Goal: Information Seeking & Learning: Learn about a topic

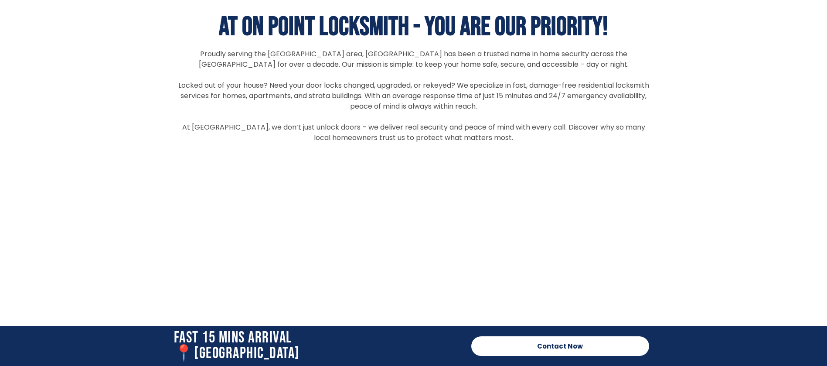
scroll to position [1766, 0]
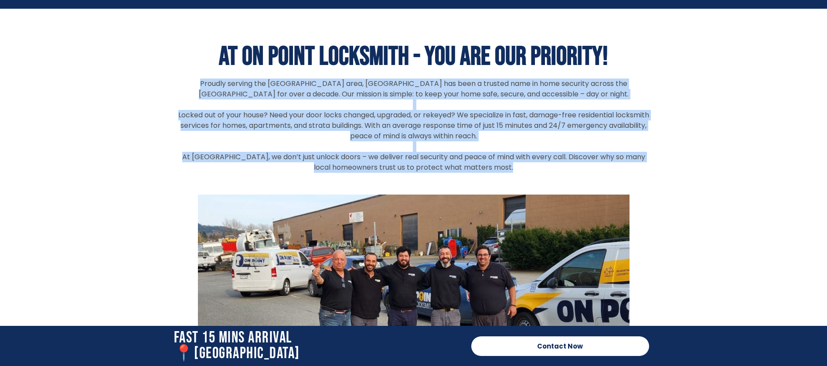
drag, startPoint x: 184, startPoint y: 84, endPoint x: 517, endPoint y: 169, distance: 343.8
click at [517, 169] on div "Proudly serving the Port Coquitlam area, Onpoint Locksmith has been a trusted n…" at bounding box center [414, 125] width 480 height 94
copy div "Proudly serving the Port Coquitlam area, Onpoint Locksmith has been a trusted n…"
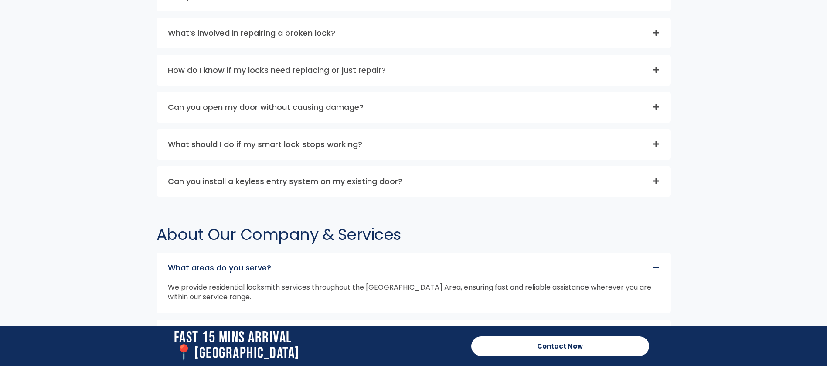
scroll to position [2616, 0]
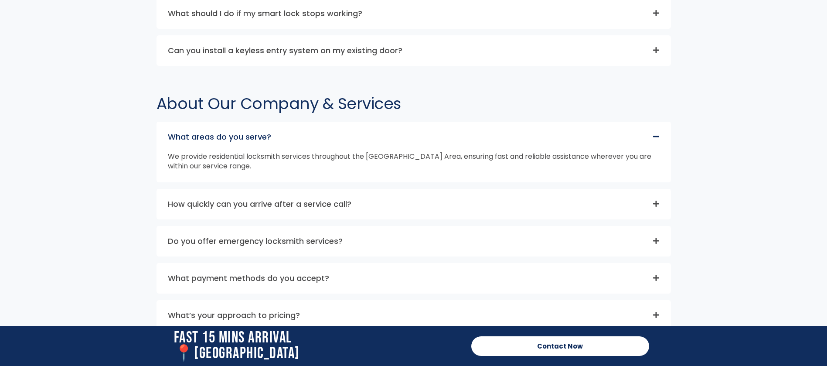
click at [422, 202] on div "How quickly can you arrive after a service call?" at bounding box center [414, 204] width 514 height 30
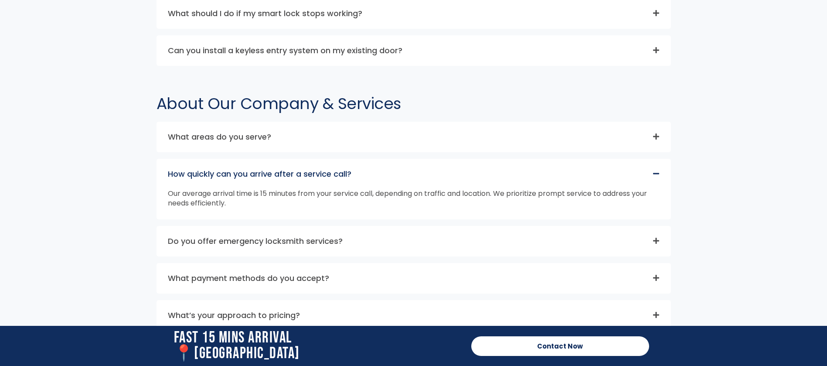
click at [503, 182] on div "How quickly can you arrive after a service call?" at bounding box center [414, 174] width 514 height 30
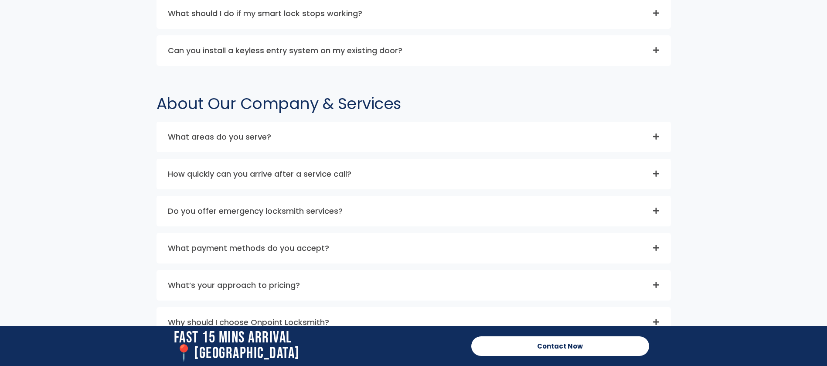
click at [431, 226] on div "What areas do you serve? We provide residential locksmith services throughout t…" at bounding box center [414, 230] width 515 height 216
click at [440, 213] on div "Do you offer emergency locksmith services?" at bounding box center [414, 211] width 514 height 30
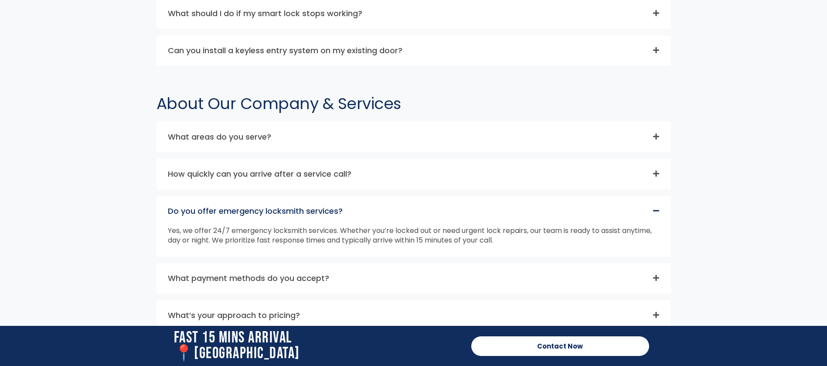
click at [440, 211] on div "Do you offer emergency locksmith services?" at bounding box center [414, 211] width 514 height 30
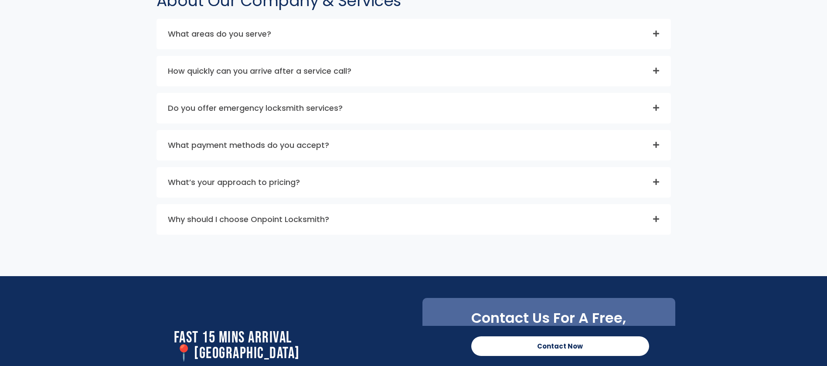
scroll to position [2747, 0]
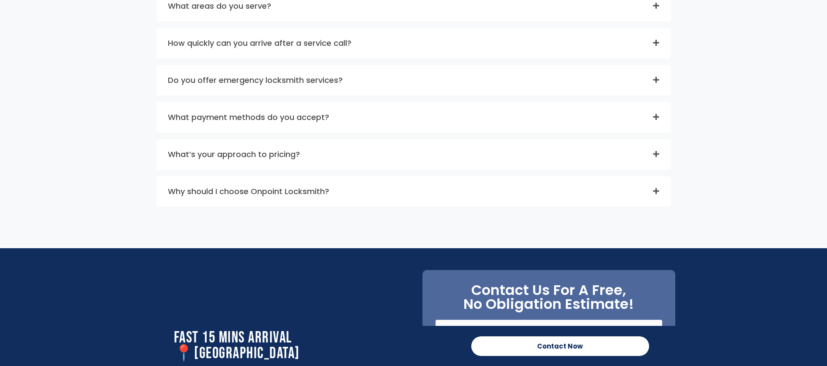
click at [383, 204] on div "Why should I choose Onpoint Locksmith?" at bounding box center [414, 192] width 514 height 30
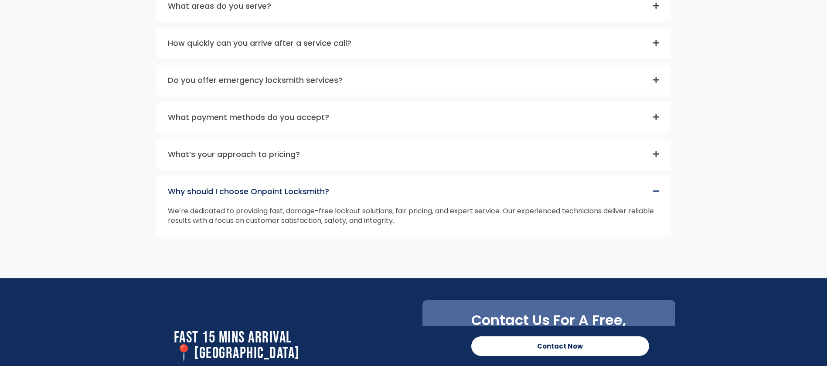
click at [353, 165] on div "What’s your approach to pricing?" at bounding box center [414, 155] width 514 height 30
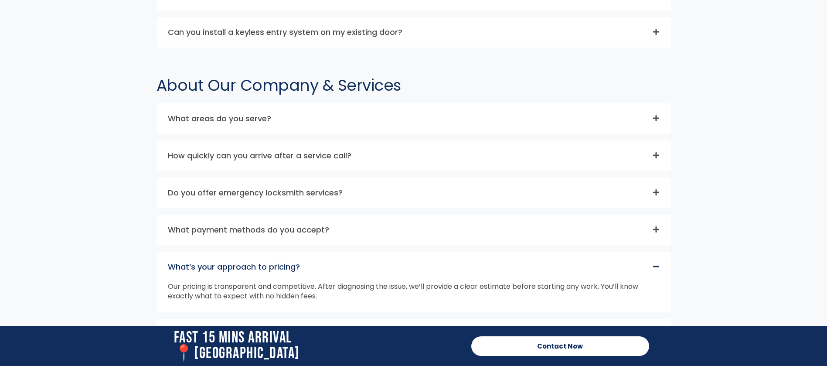
scroll to position [2551, 0]
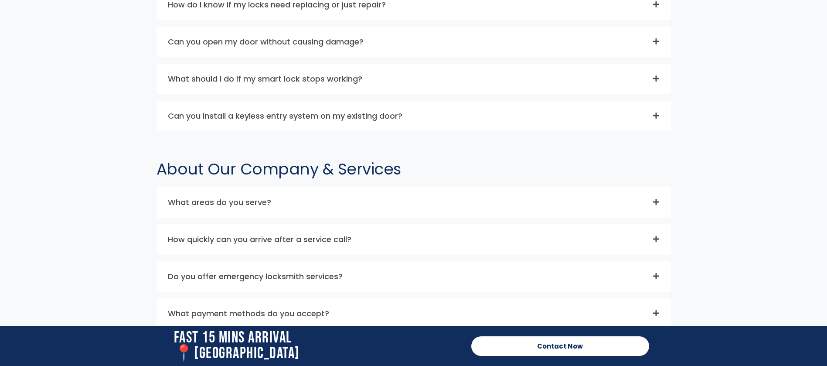
click at [335, 199] on div "What areas do you serve?" at bounding box center [414, 203] width 514 height 30
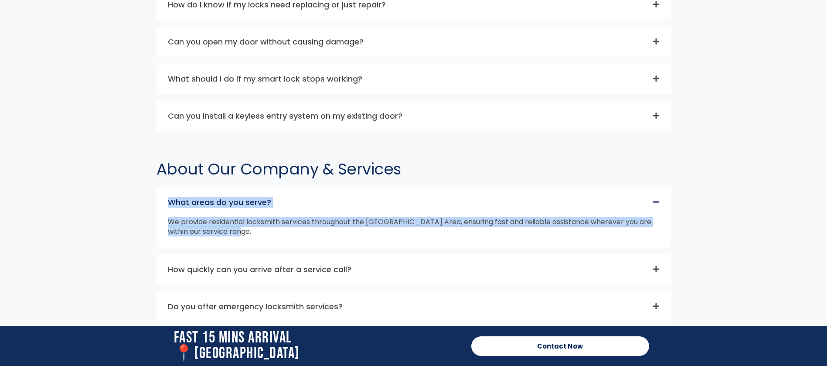
drag, startPoint x: 162, startPoint y: 195, endPoint x: 297, endPoint y: 239, distance: 142.3
click at [297, 239] on div "What areas do you serve? We provide residential locksmith services throughout t…" at bounding box center [414, 217] width 515 height 61
copy div "What areas do you serve? We provide residential locksmith services throughout t…"
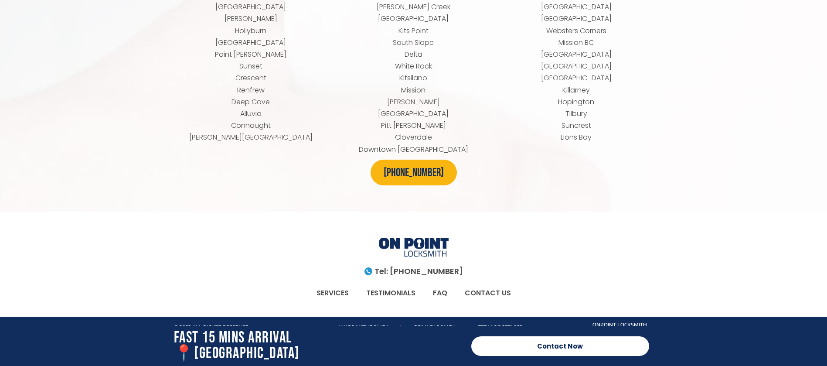
scroll to position [3861, 0]
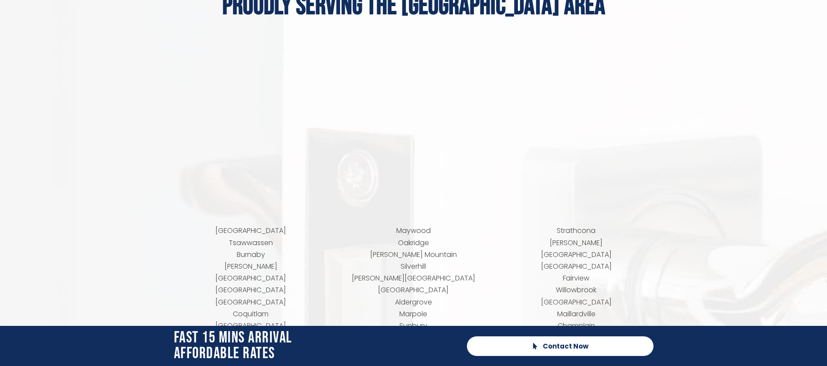
scroll to position [3401, 0]
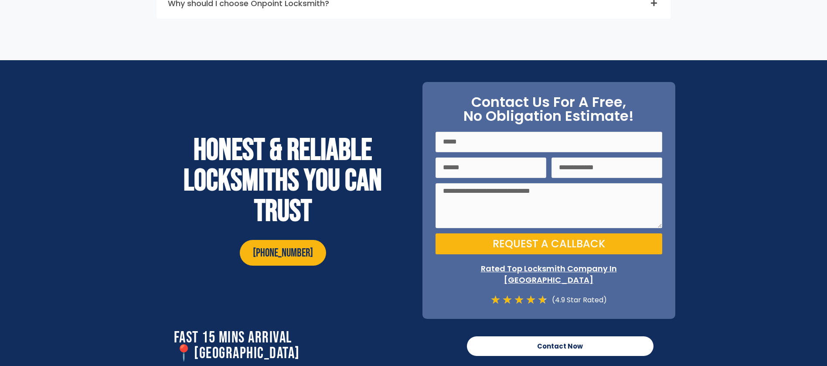
scroll to position [3140, 0]
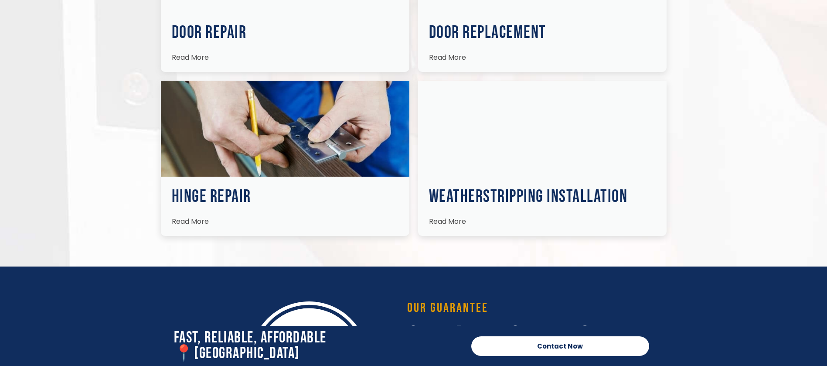
scroll to position [1635, 0]
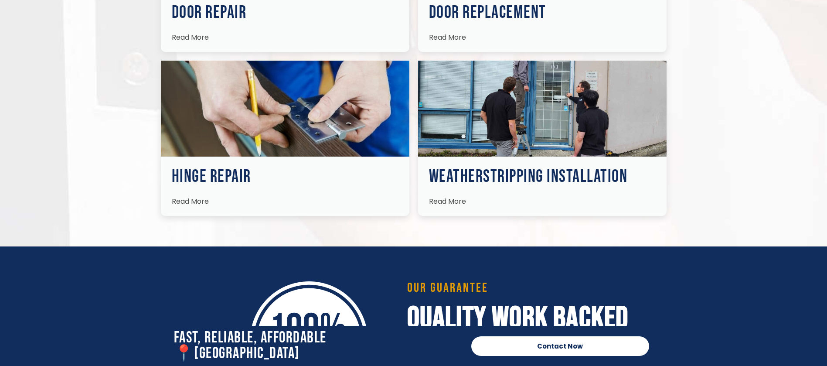
click at [446, 32] on span "Read More" at bounding box center [447, 37] width 37 height 10
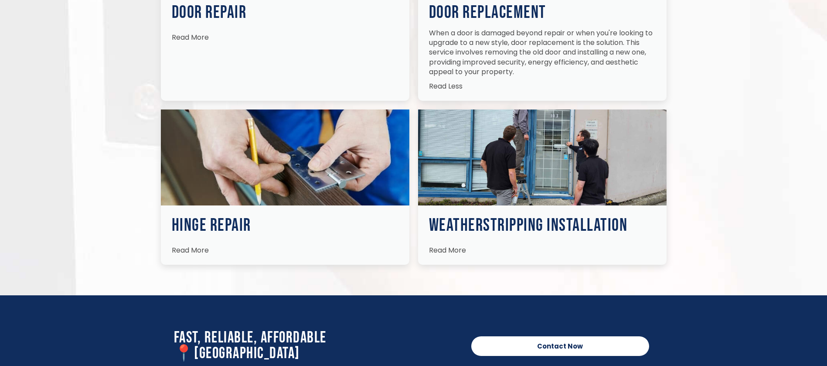
click at [446, 81] on span "Read Less" at bounding box center [446, 86] width 34 height 10
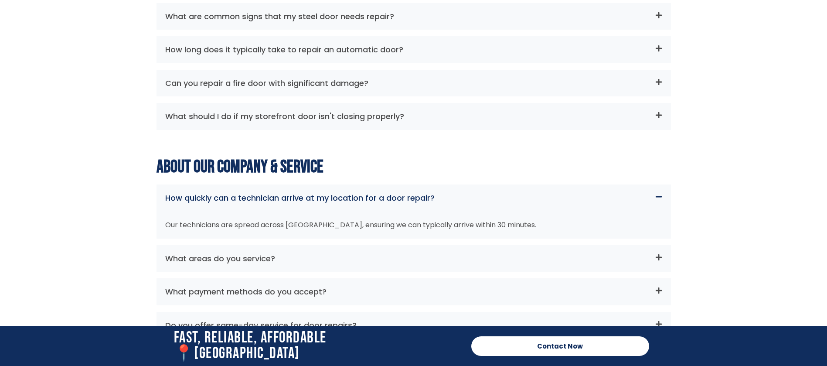
scroll to position [3140, 0]
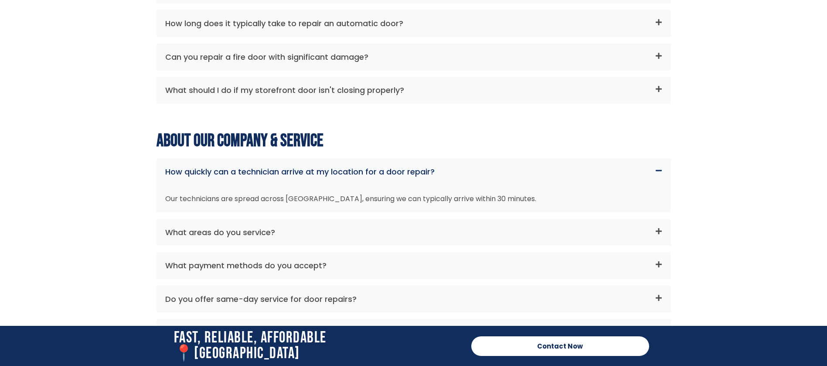
click at [426, 219] on div "What areas do you service?" at bounding box center [414, 232] width 515 height 27
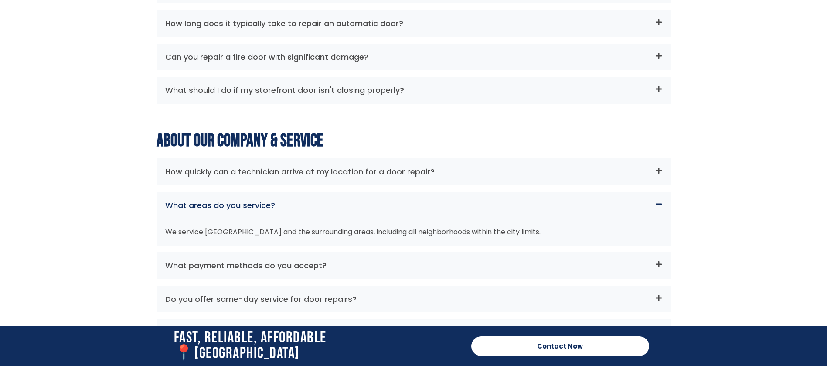
click at [402, 166] on link "How quickly can a technician arrive at my location for a door repair?" at bounding box center [299, 171] width 269 height 11
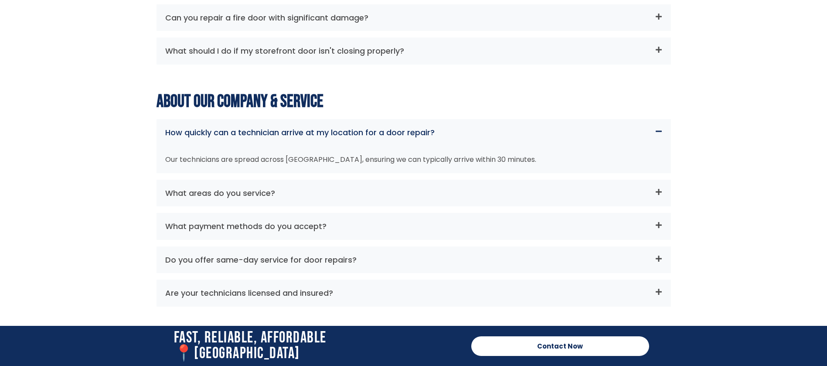
scroll to position [3205, 0]
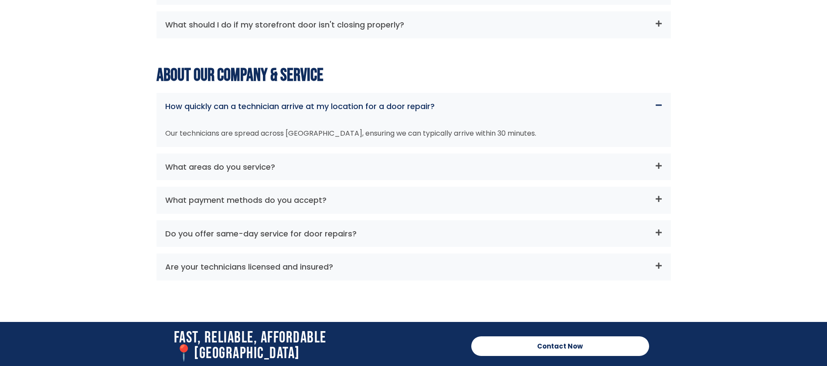
click at [371, 226] on div "Do you offer same-day service for door repairs?" at bounding box center [414, 233] width 515 height 27
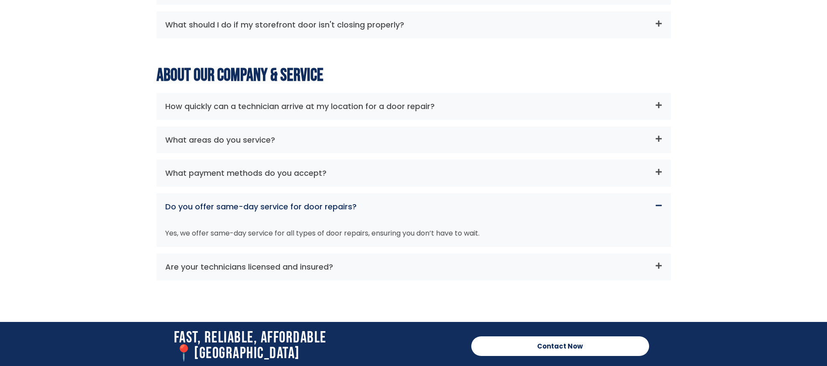
click at [431, 258] on div "Are your technicians licensed and insured?" at bounding box center [414, 266] width 515 height 27
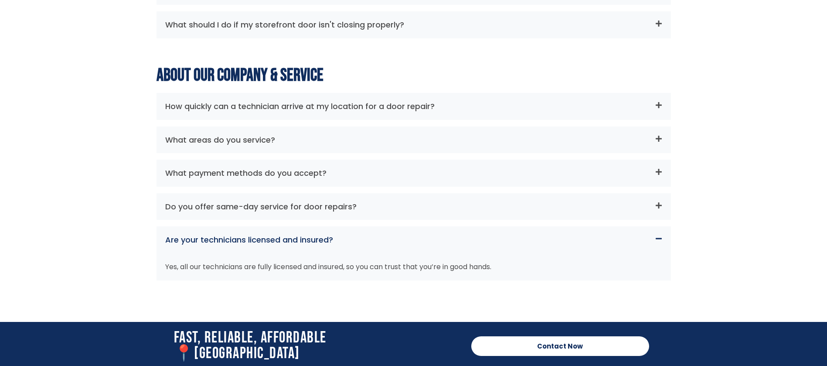
click at [431, 238] on div "Are your technicians licensed and insured?" at bounding box center [414, 239] width 515 height 27
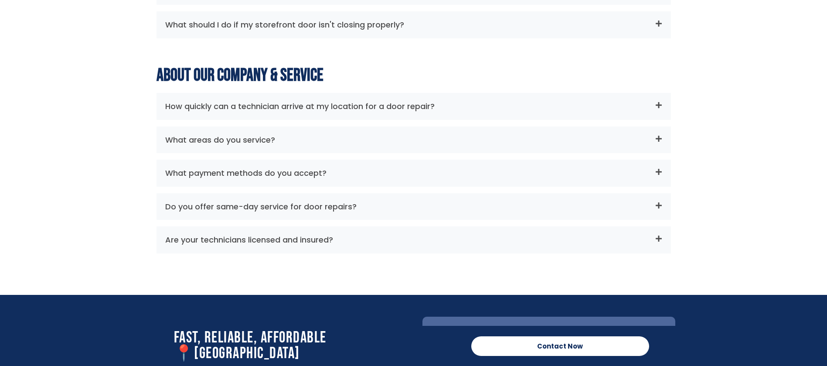
click at [368, 160] on div "What payment methods do you accept?" at bounding box center [414, 173] width 515 height 27
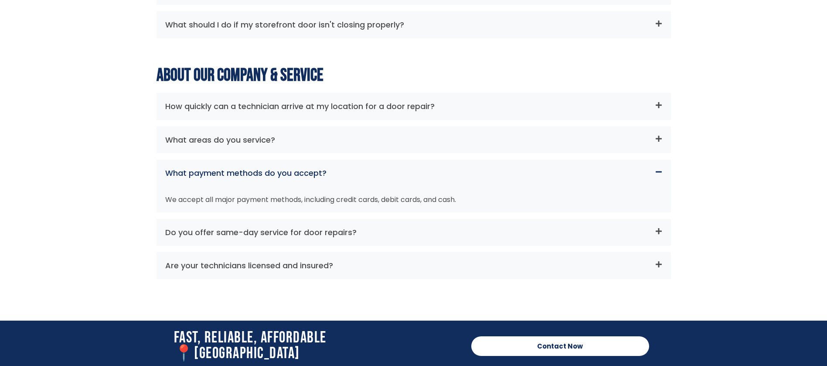
click at [368, 160] on div "What payment methods do you accept?" at bounding box center [414, 173] width 515 height 27
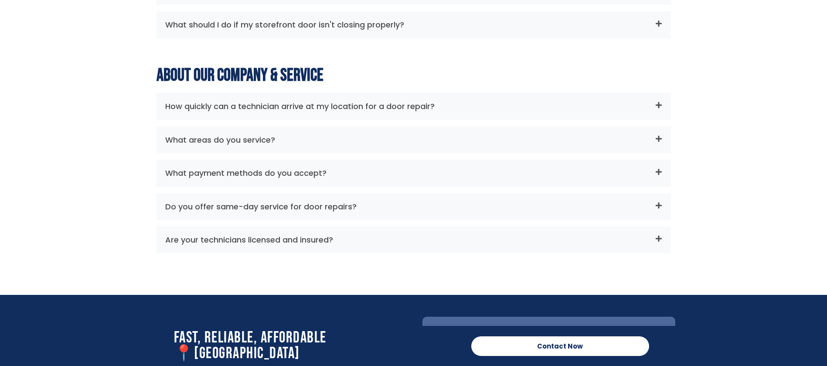
click at [348, 134] on div "What areas do you service?" at bounding box center [414, 139] width 515 height 27
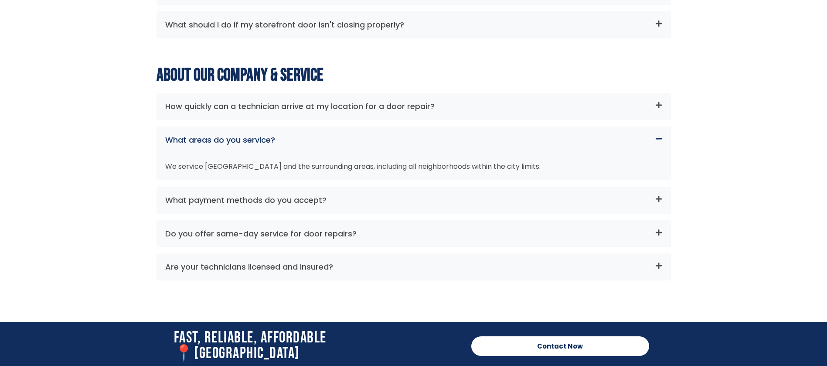
click at [385, 101] on link "How quickly can a technician arrive at my location for a door repair?" at bounding box center [299, 106] width 269 height 11
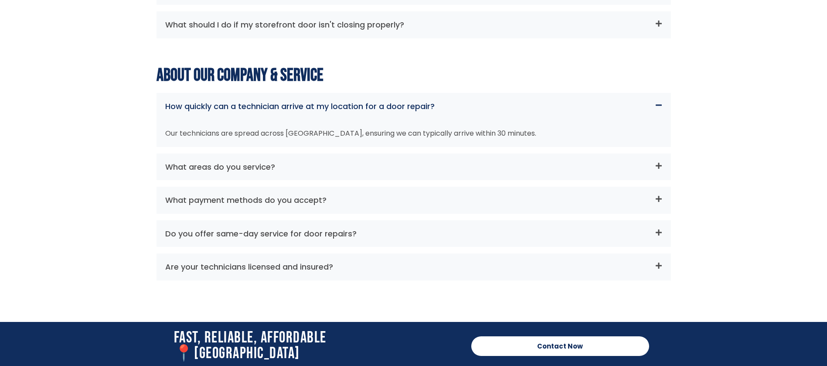
click at [398, 153] on div "What areas do you service?" at bounding box center [414, 166] width 515 height 27
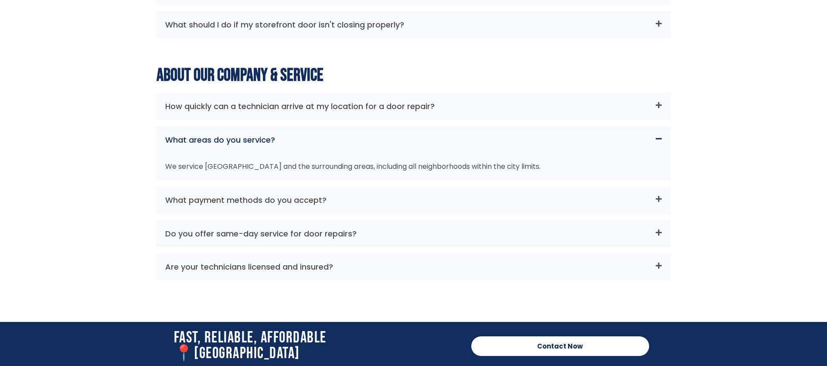
click at [406, 141] on div "What areas do you service?" at bounding box center [414, 139] width 515 height 27
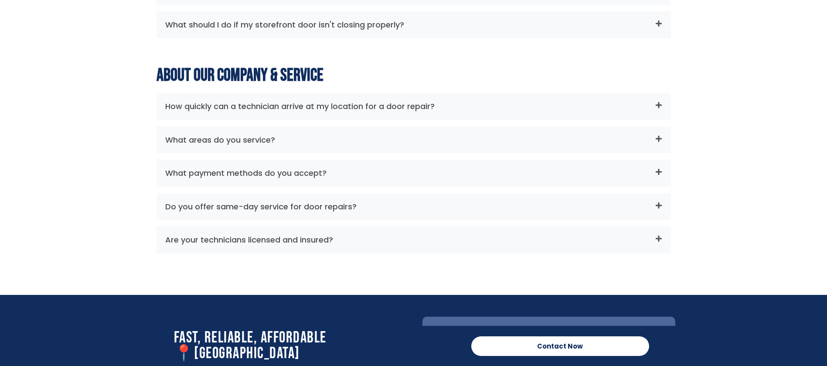
click at [417, 133] on div "What areas do you service?" at bounding box center [414, 139] width 515 height 27
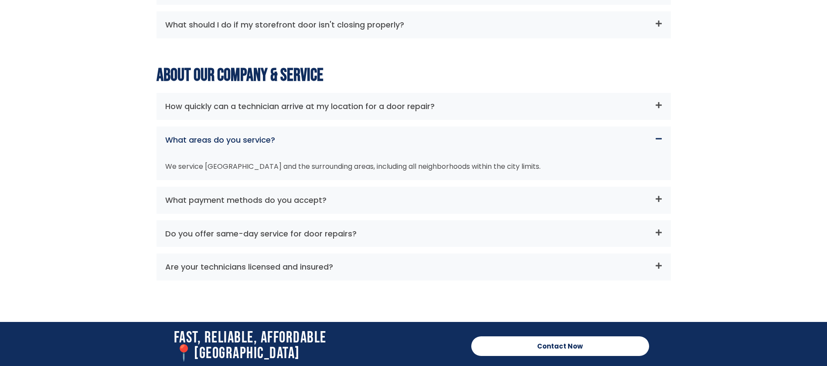
click at [406, 134] on div "What areas do you service?" at bounding box center [414, 139] width 515 height 27
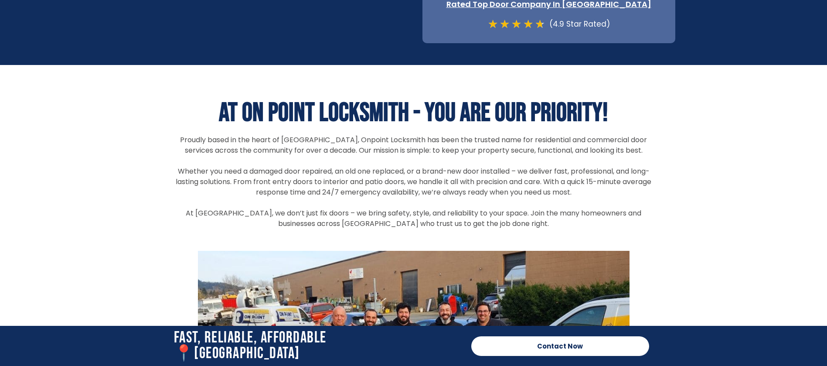
scroll to position [3728, 0]
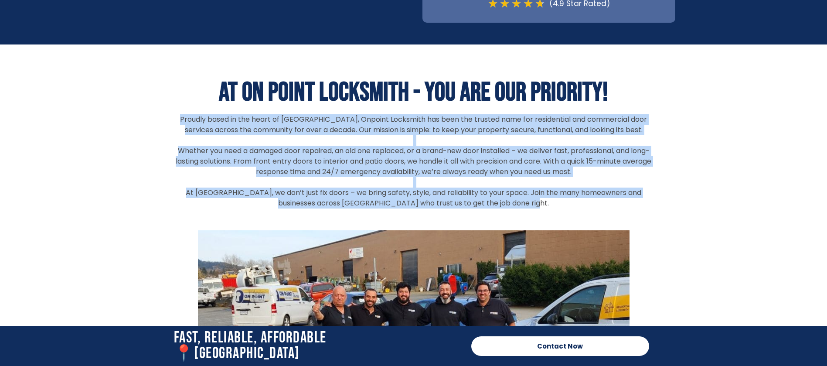
drag, startPoint x: 174, startPoint y: 107, endPoint x: 542, endPoint y: 204, distance: 380.9
click at [542, 204] on div "AT ON POINT LOCKSMITH - YOU ARE OUR PRIORITY! Proudly based in the heart of Por…" at bounding box center [414, 265] width 488 height 380
copy div "Proudly based in the heart of Port Coquitlam, Onpoint Locksmith has been the tr…"
click at [384, 195] on p "At Onpoint Locksmith, we don’t just fix doors – we bring safety, style, and rel…" at bounding box center [414, 198] width 480 height 21
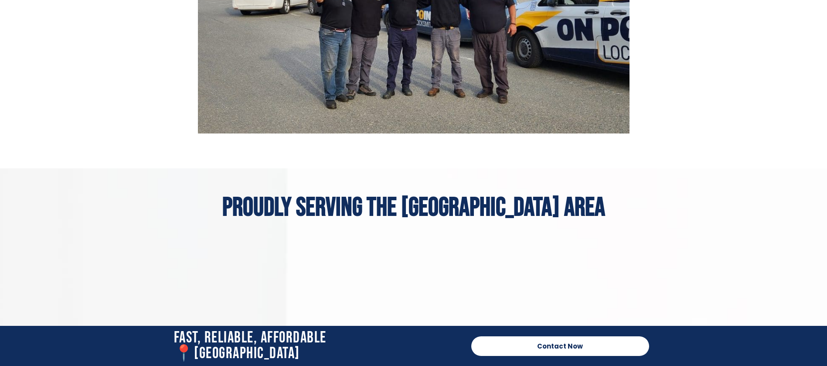
scroll to position [4121, 0]
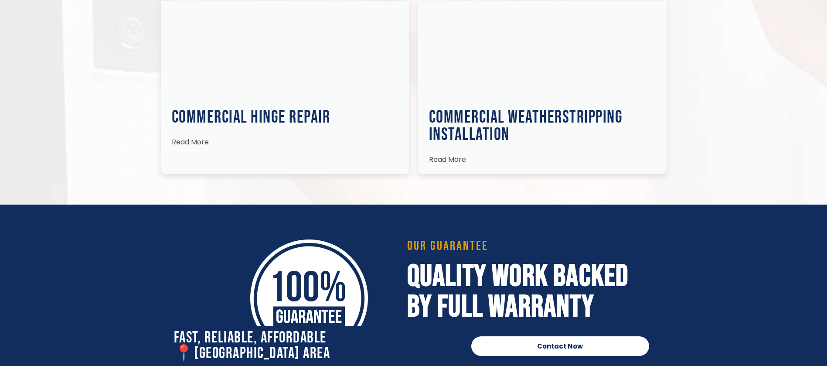
scroll to position [1962, 0]
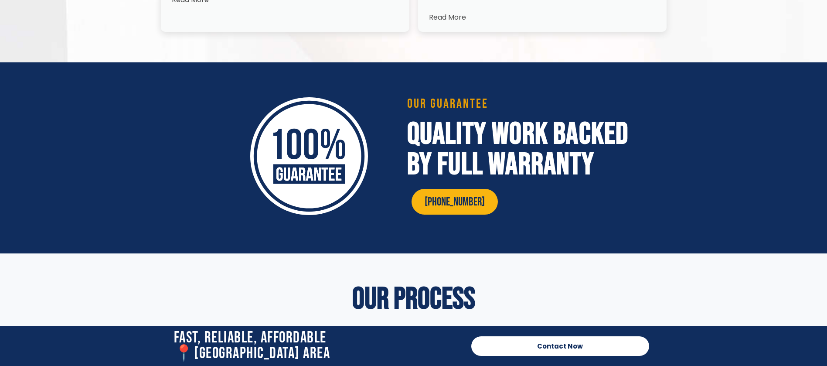
click at [451, 12] on span "Read More" at bounding box center [447, 17] width 37 height 10
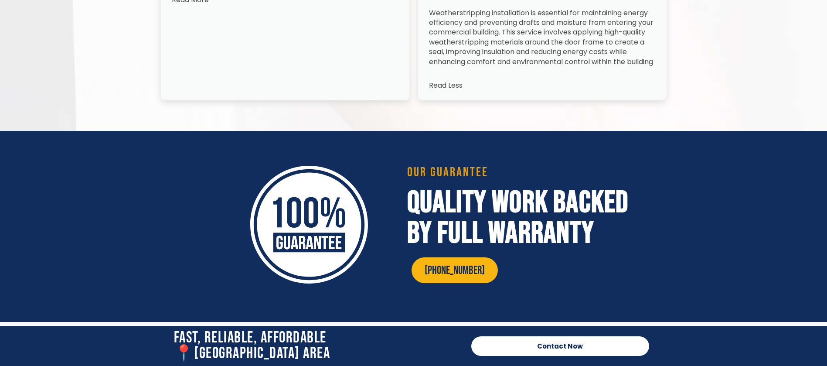
click at [442, 65] on div "Weatherstripping installation is essential for maintaining energy efficiency an…" at bounding box center [542, 42] width 227 height 68
click at [441, 80] on span "Read Less" at bounding box center [446, 85] width 34 height 10
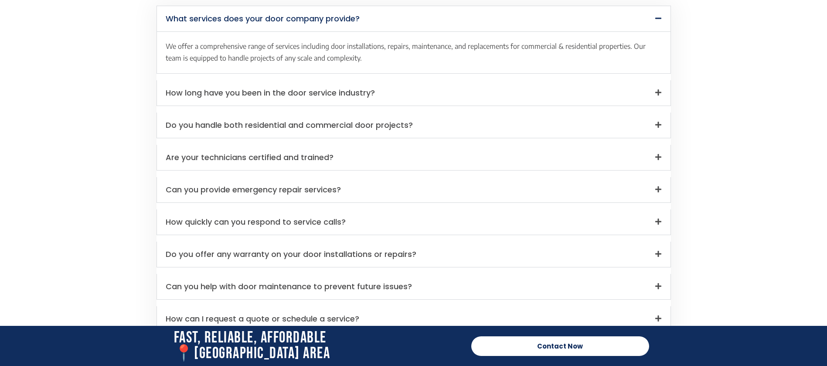
scroll to position [3009, 0]
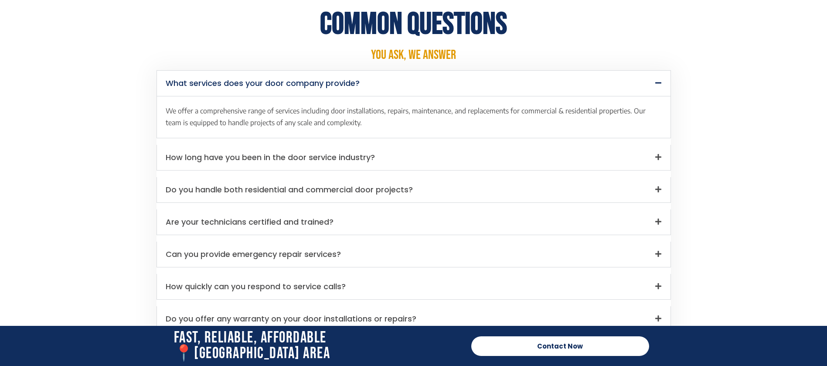
click at [378, 150] on div "How long have you been in the door service industry?" at bounding box center [414, 157] width 514 height 25
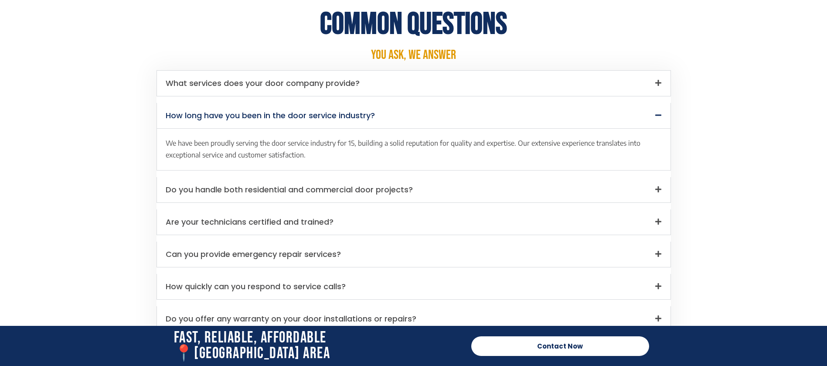
click at [406, 128] on div "We have been proudly serving the door service industry for 15, building a solid…" at bounding box center [414, 148] width 514 height 41
click at [422, 114] on div "How long have you been in the door service industry?" at bounding box center [414, 115] width 514 height 25
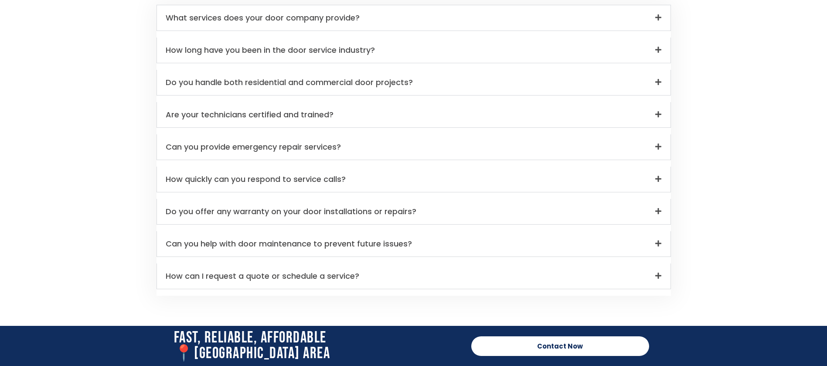
scroll to position [3140, 0]
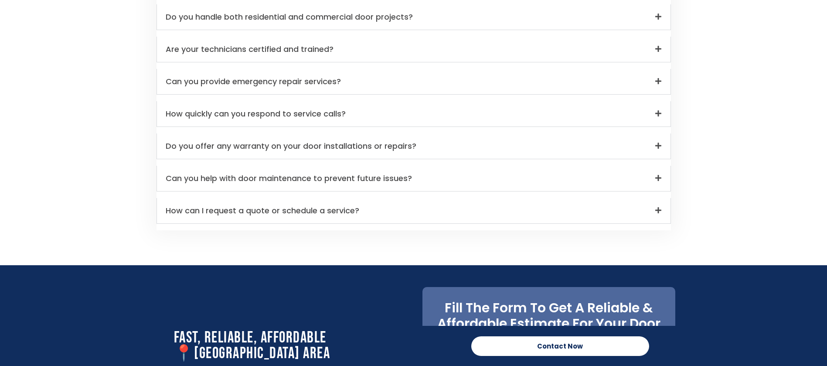
click at [390, 198] on div "How can I request a quote or schedule a service?" at bounding box center [414, 210] width 514 height 25
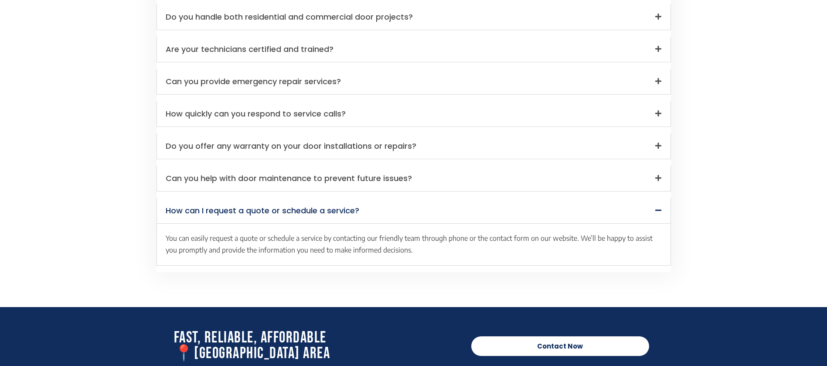
click at [390, 198] on div "How can I request a quote or schedule a service?" at bounding box center [414, 210] width 514 height 25
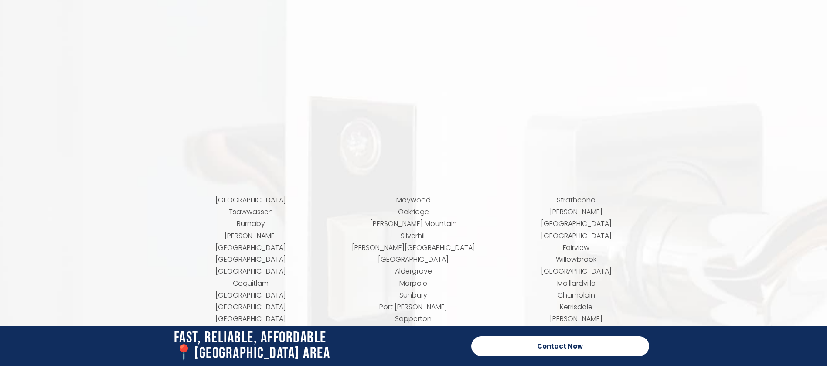
scroll to position [4186, 0]
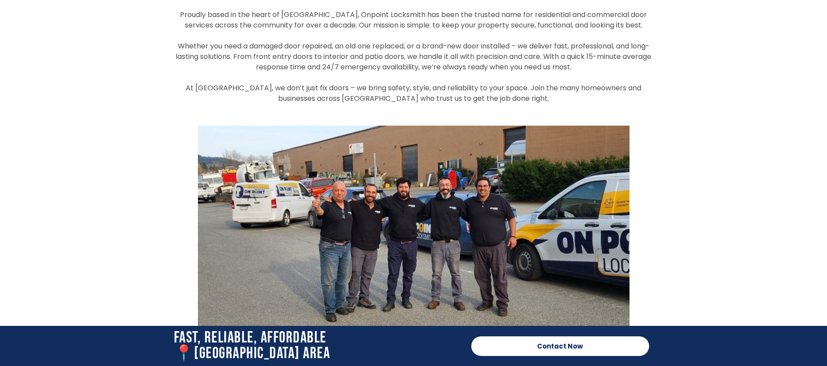
scroll to position [3990, 0]
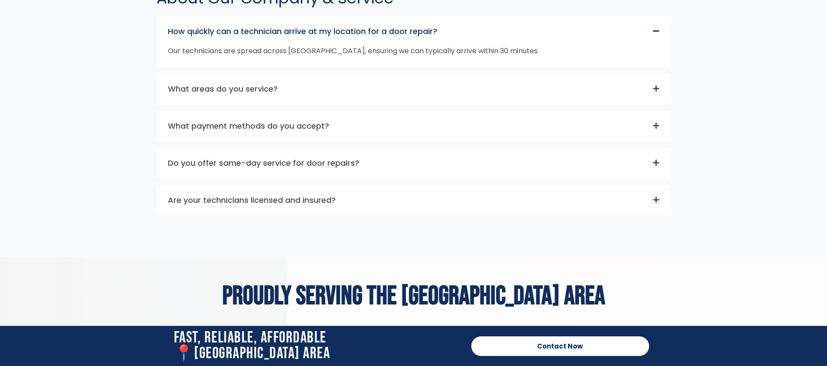
scroll to position [3990, 0]
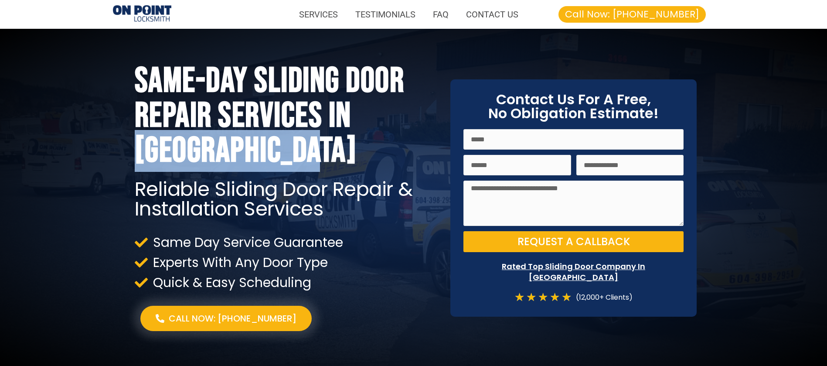
drag, startPoint x: 359, startPoint y: 109, endPoint x: 432, endPoint y: 144, distance: 80.6
click at [432, 144] on h1 "Same-Day Sliding Door Repair Services In [GEOGRAPHIC_DATA]" at bounding box center [286, 116] width 303 height 105
copy h1 "[GEOGRAPHIC_DATA]"
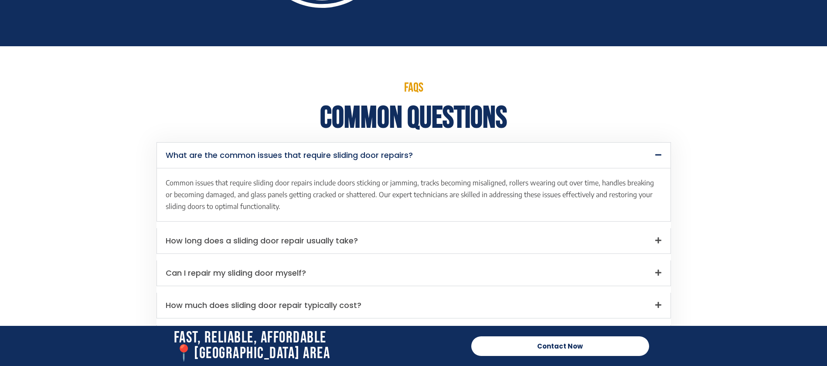
scroll to position [2289, 0]
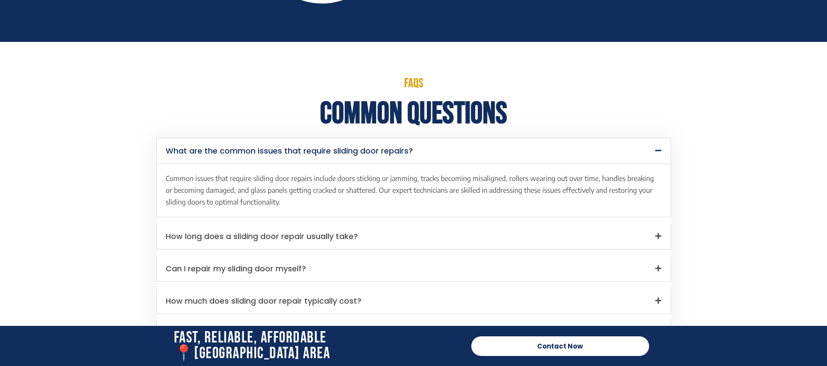
click at [445, 148] on div "What are the common issues that require sliding door repairs?" at bounding box center [414, 150] width 514 height 25
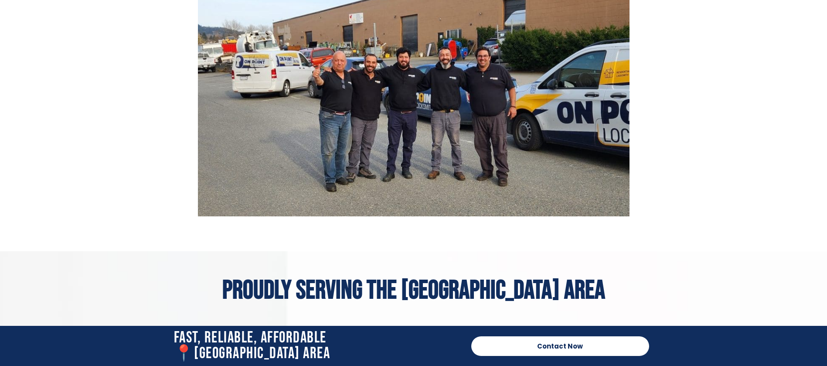
scroll to position [3401, 0]
